Goal: Task Accomplishment & Management: Use online tool/utility

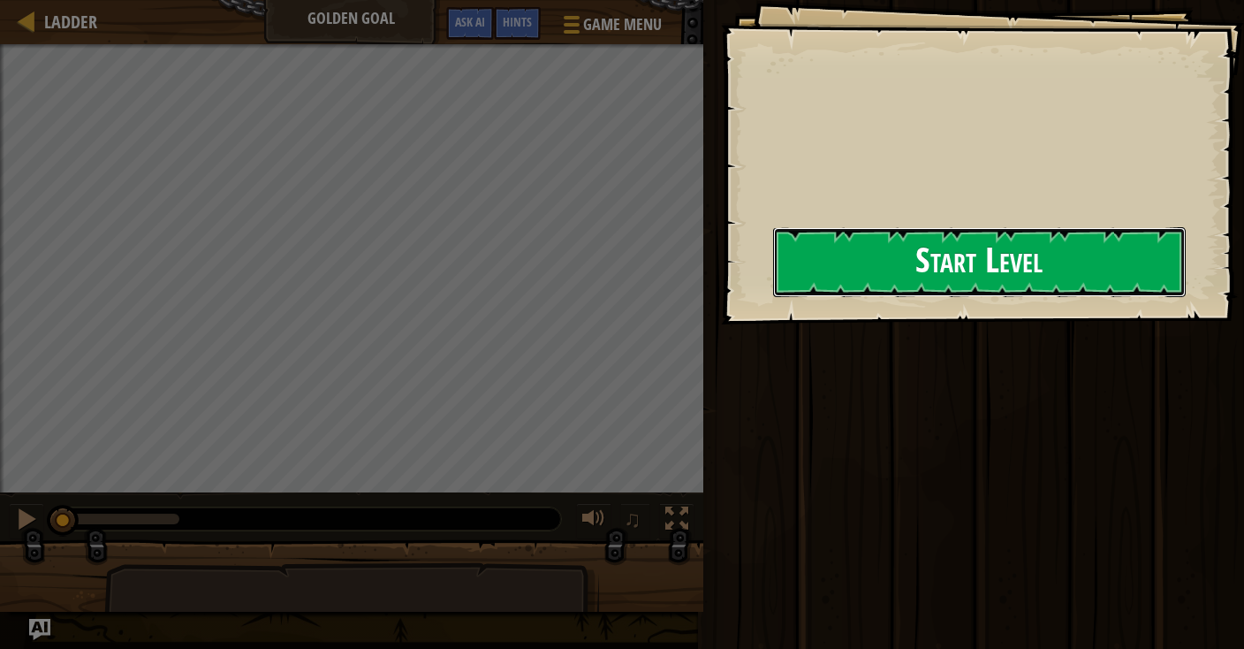
click at [831, 271] on button "Start Level" at bounding box center [979, 262] width 413 height 70
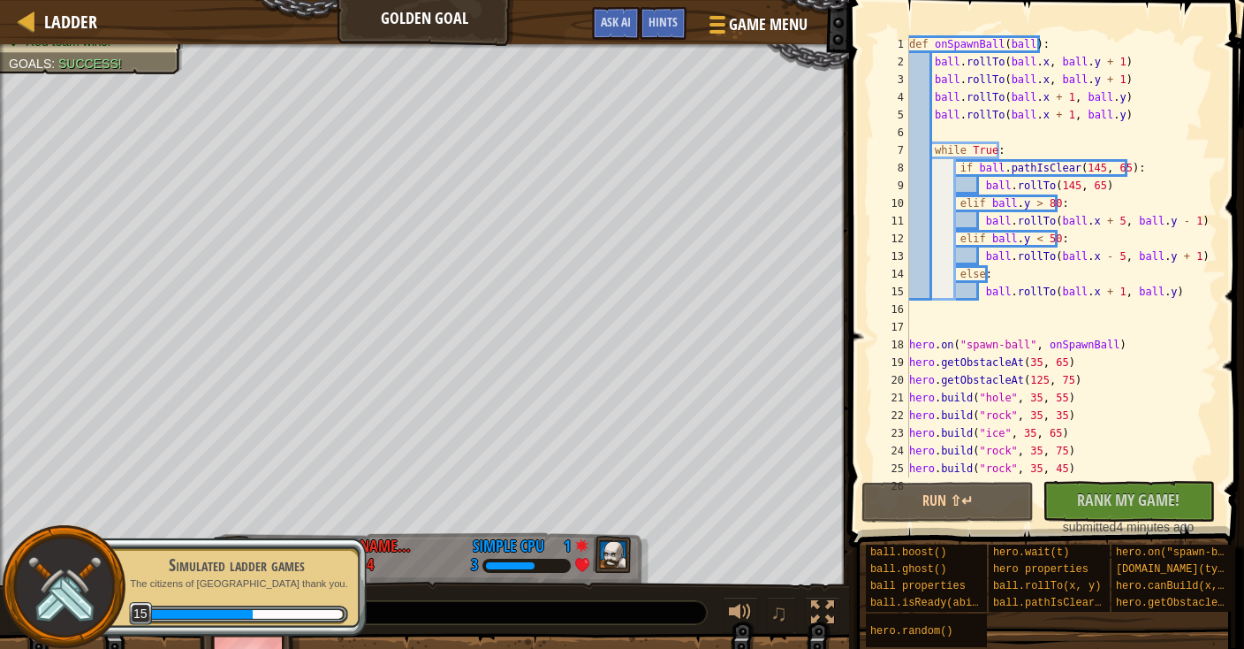
click at [1022, 359] on div "def onSpawnBall ( ball ) : ball . rollTo ( ball . x , ball . y + 1 ) ball . rol…" at bounding box center [1062, 273] width 312 height 477
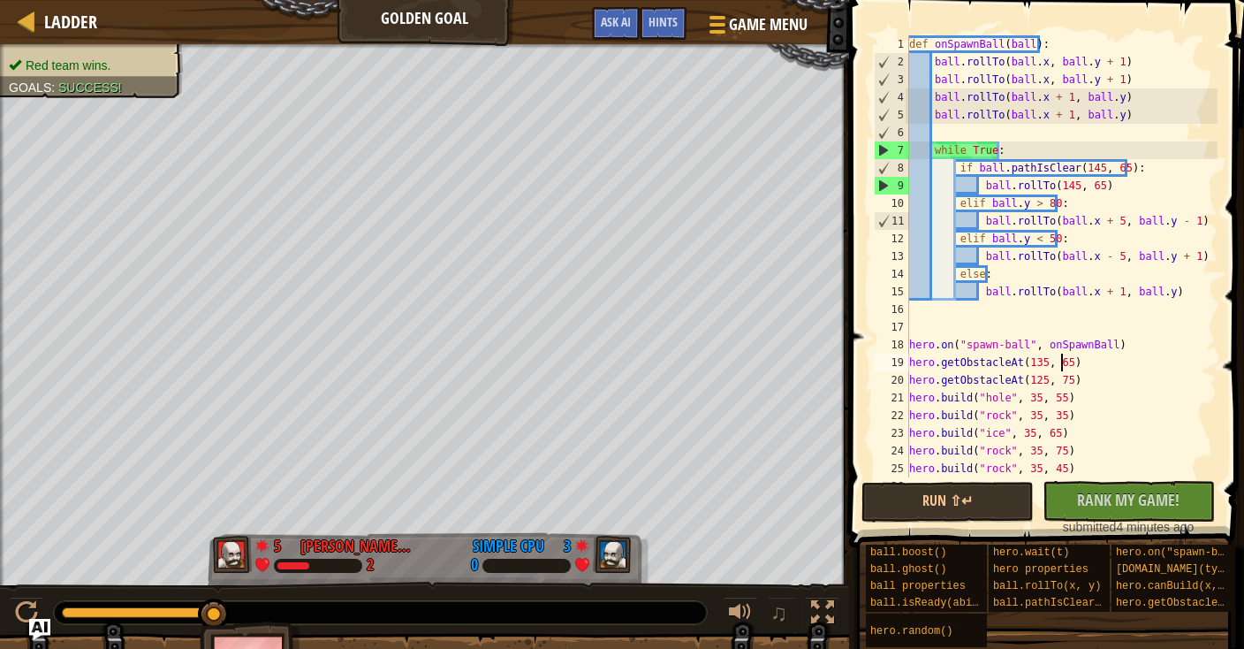
click at [1060, 362] on div "def onSpawnBall ( ball ) : ball . rollTo ( ball . x , ball . y + 1 ) ball . rol…" at bounding box center [1062, 273] width 312 height 477
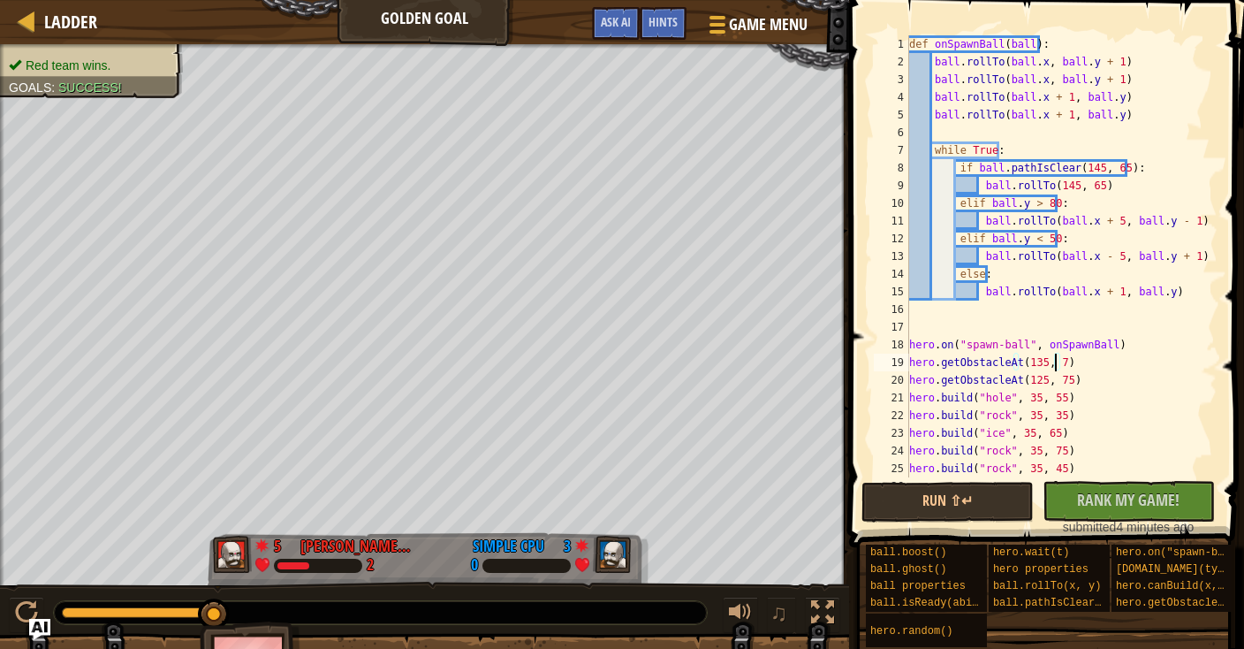
scroll to position [8, 11]
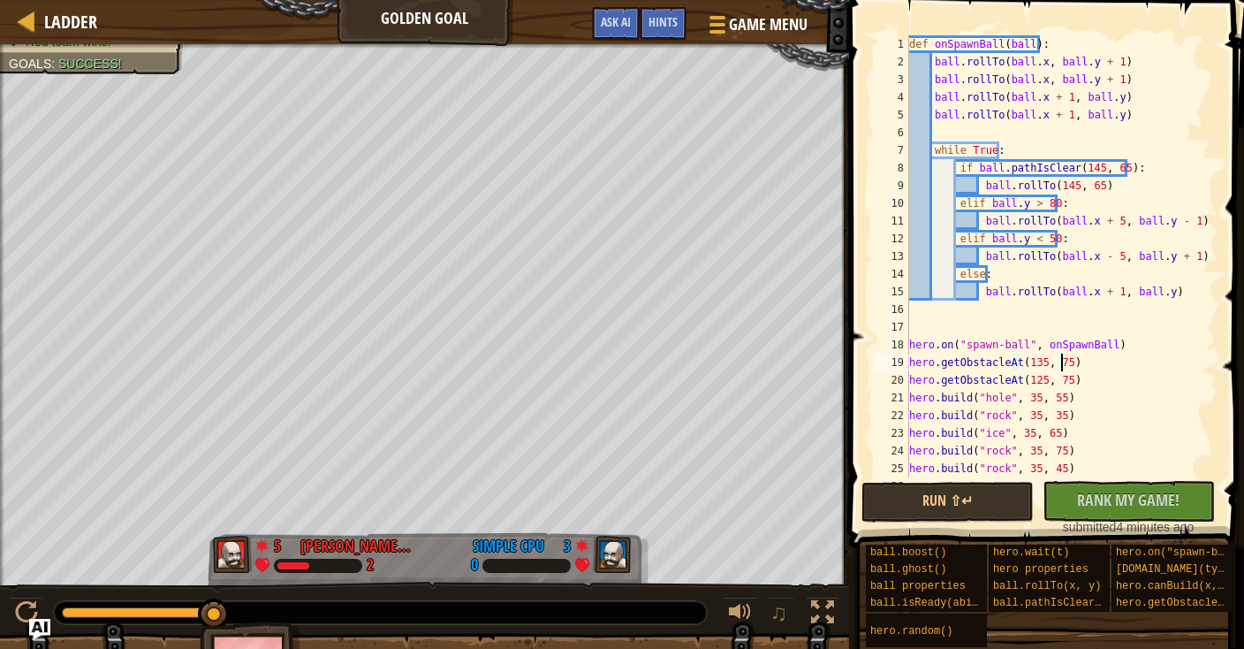
type textarea "hero.getObstacleAt(135, 75)"
click at [107, 17] on div "Ladder Golden Goal Game Menu Done Hints Ask AI" at bounding box center [424, 22] width 849 height 44
click at [98, 23] on div "Ladder Golden Goal Game Menu Done Hints Ask AI" at bounding box center [424, 22] width 849 height 44
click at [81, 22] on span "Ladder" at bounding box center [70, 22] width 53 height 24
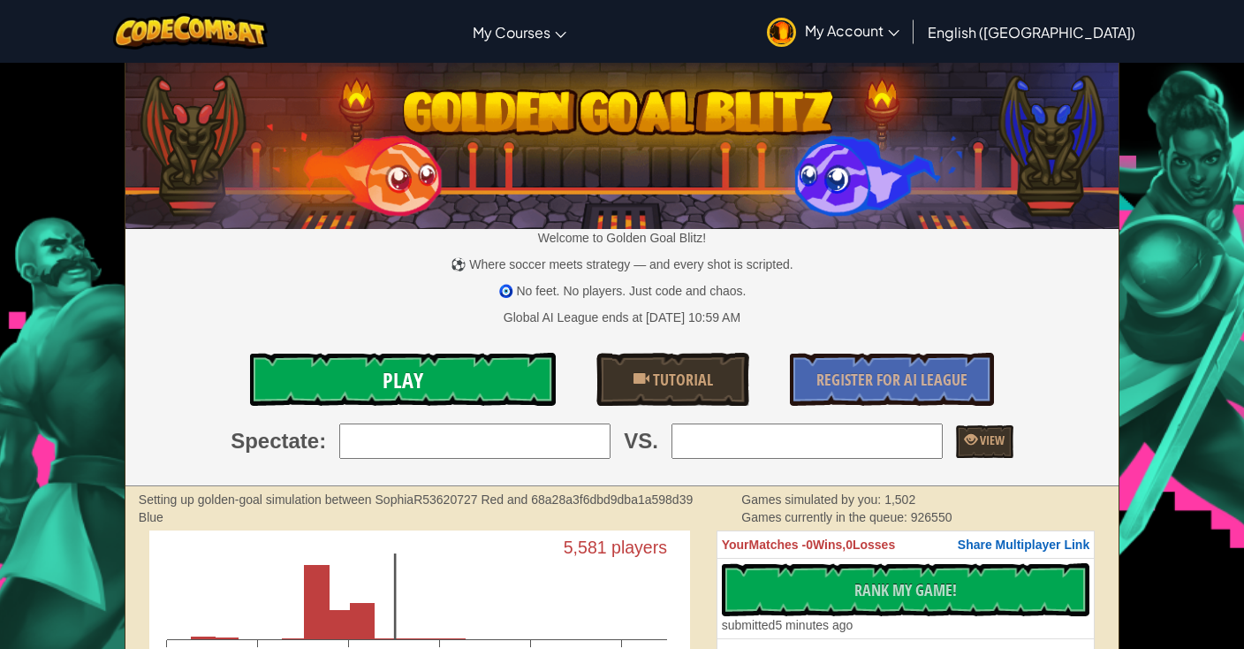
click at [437, 376] on link "Play" at bounding box center [403, 379] width 306 height 53
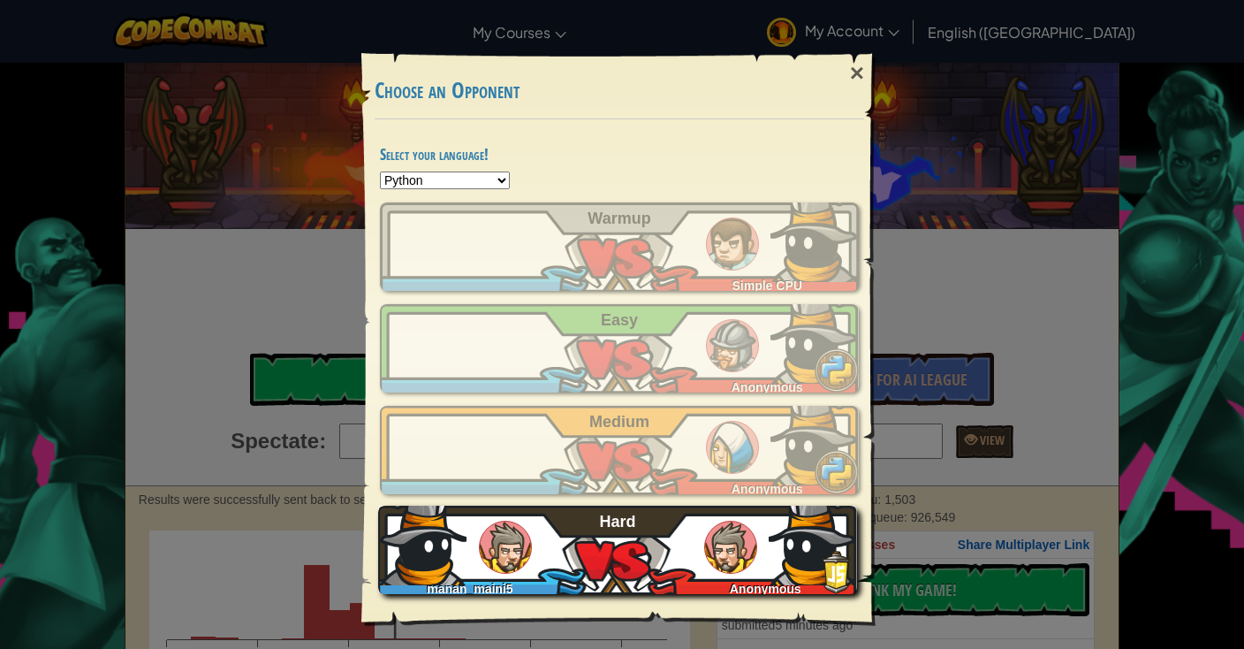
click at [574, 557] on div "manan_maini5 Anonymous Hard" at bounding box center [617, 549] width 479 height 88
